Goal: Navigation & Orientation: Understand site structure

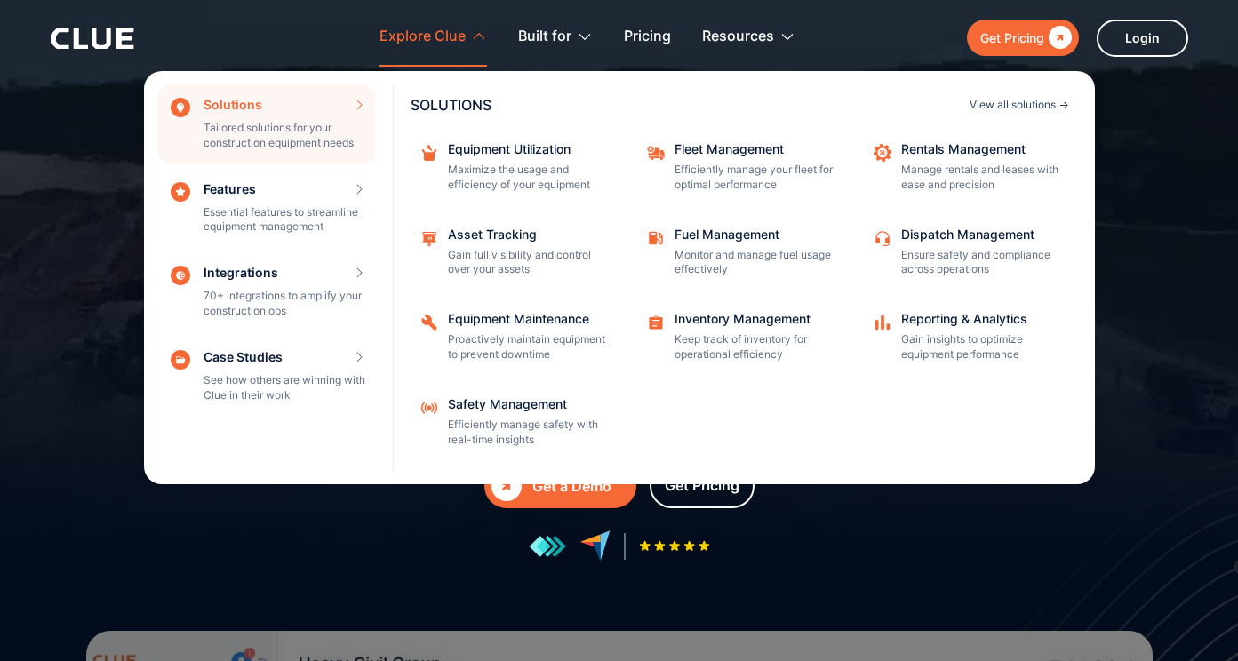
click at [1043, 108] on div "View all solutions" at bounding box center [1013, 105] width 86 height 11
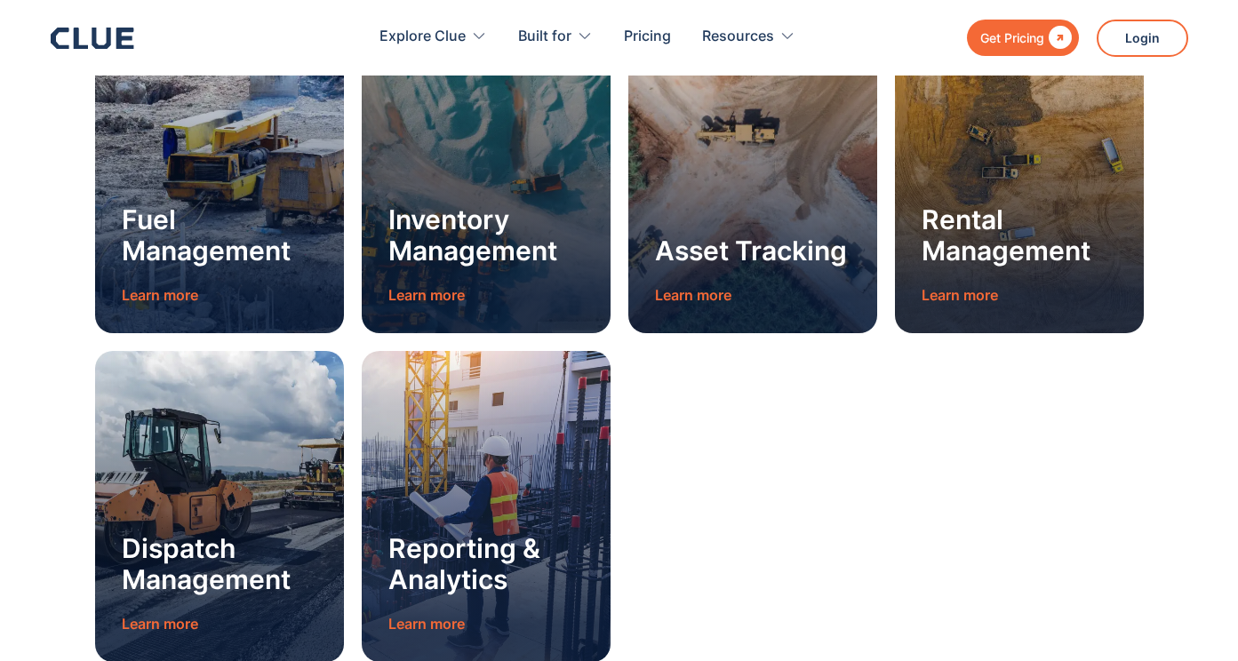
scroll to position [2195, 0]
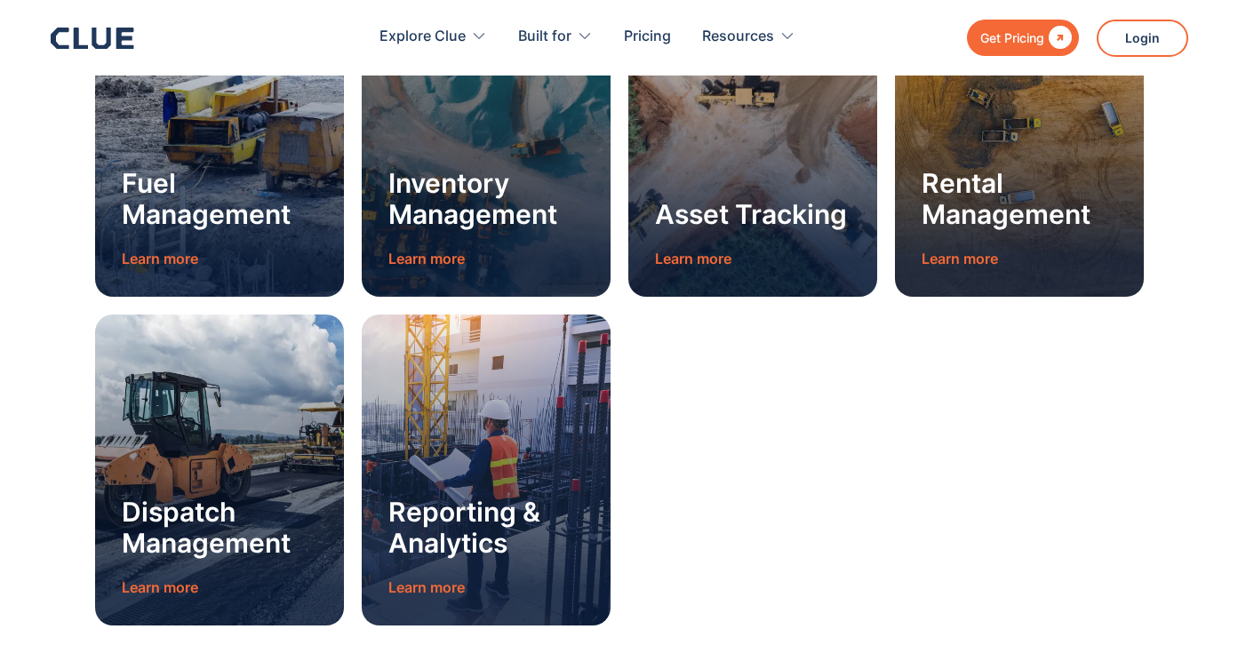
click at [121, 41] on icon at bounding box center [93, 38] width 84 height 21
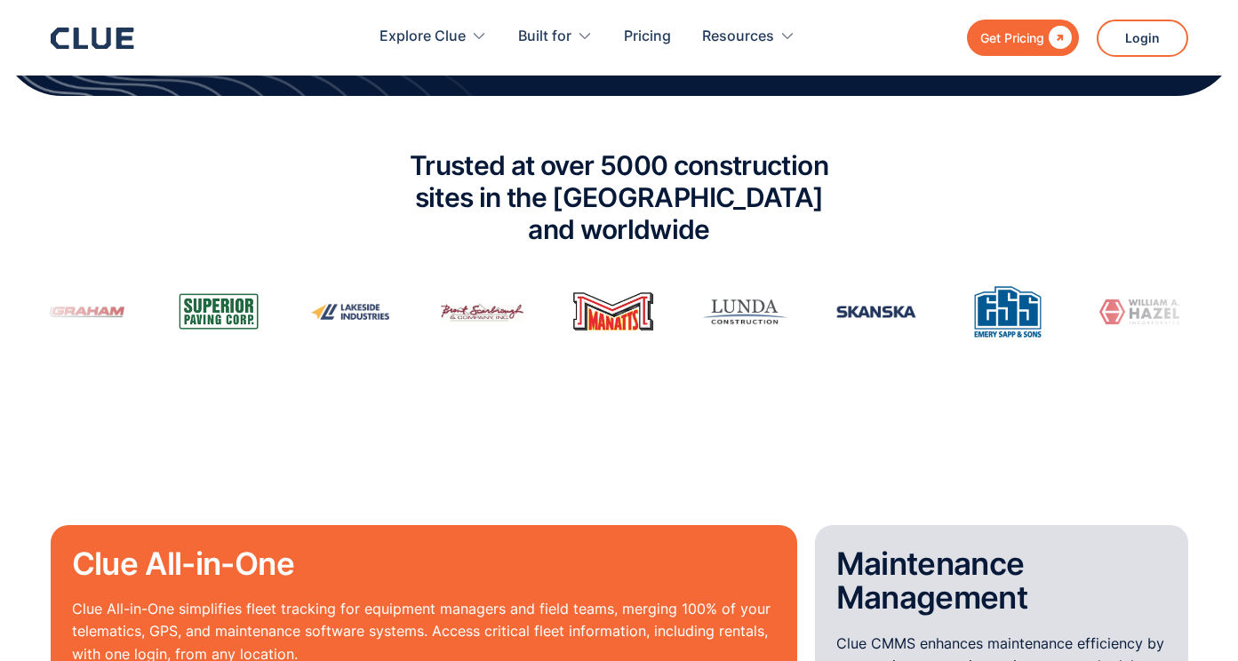
scroll to position [1207, 0]
